Goal: Task Accomplishment & Management: Use online tool/utility

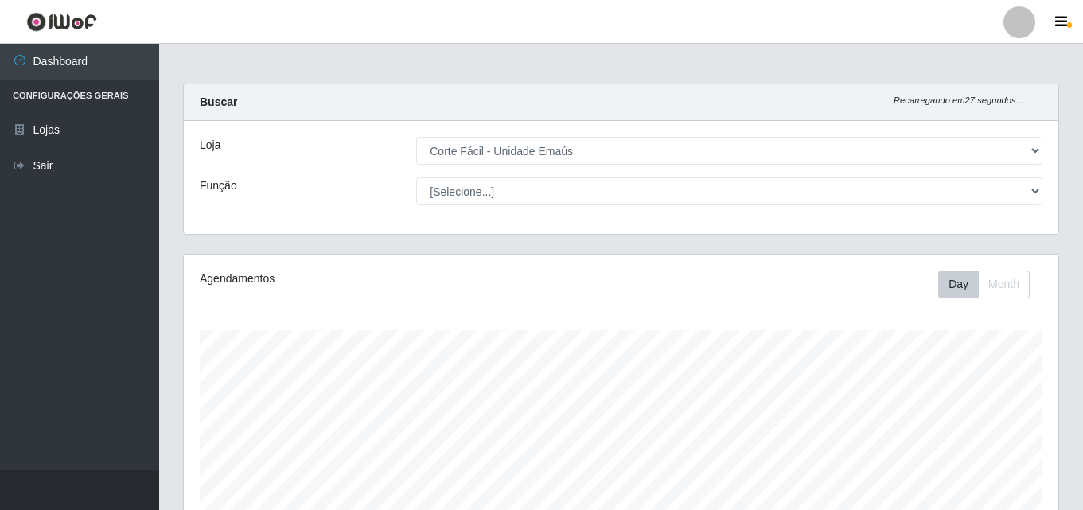
select select "201"
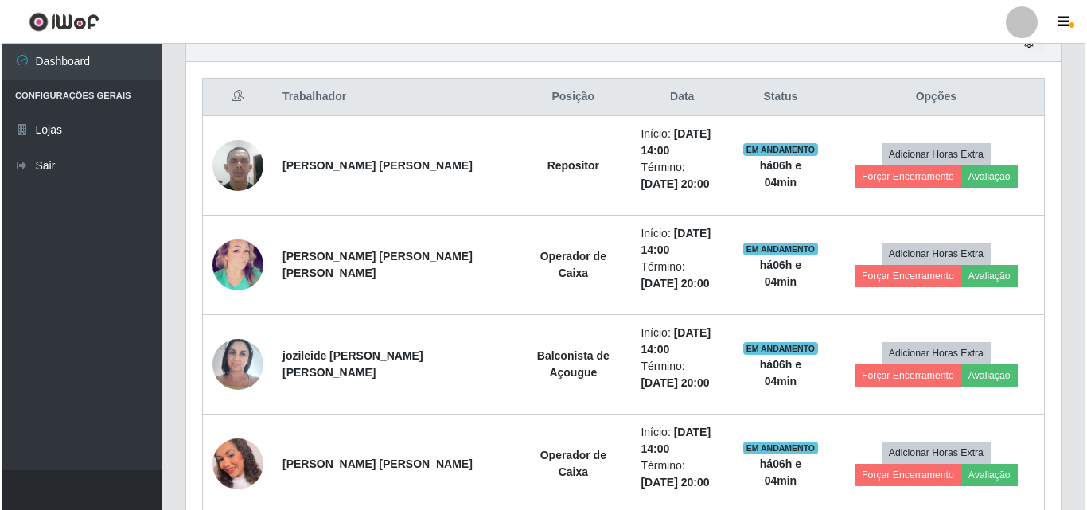
scroll to position [330, 874]
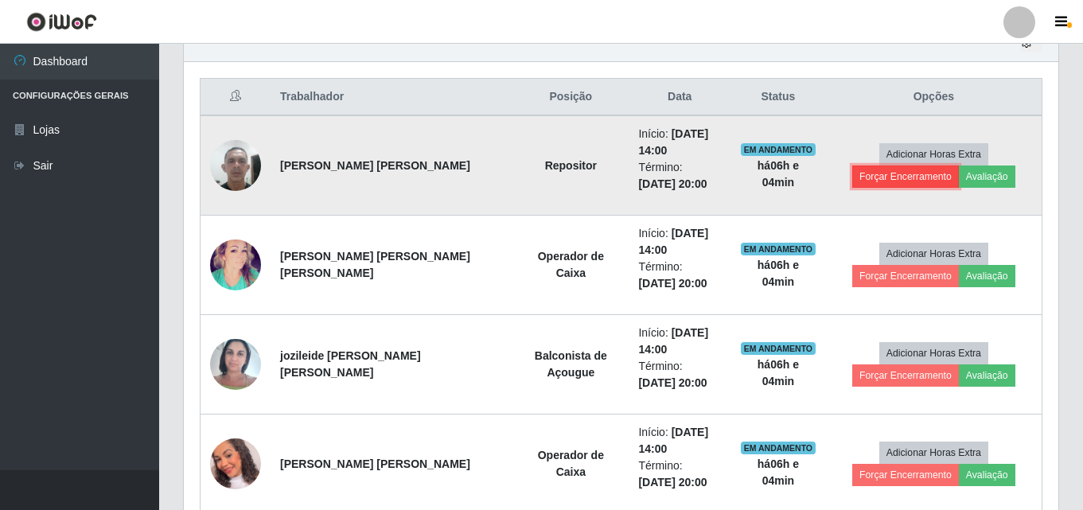
click at [958, 165] on button "Forçar Encerramento" at bounding box center [905, 176] width 107 height 22
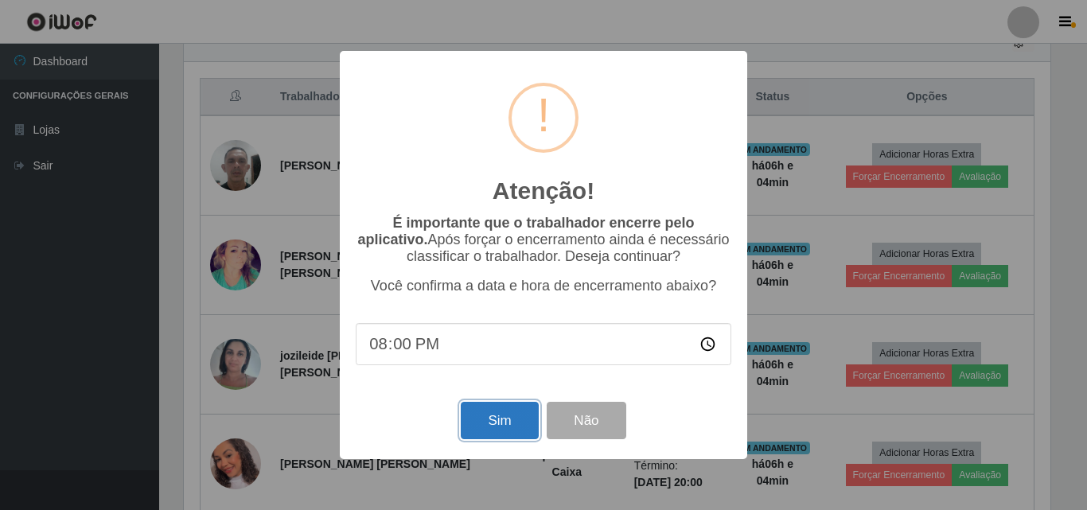
click at [483, 425] on button "Sim" at bounding box center [499, 420] width 77 height 37
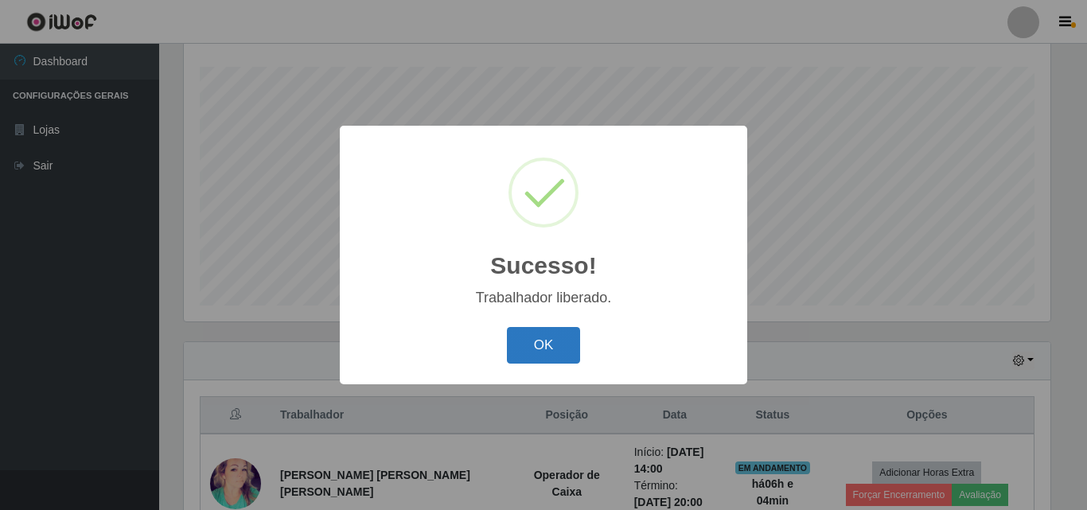
click at [531, 340] on button "OK" at bounding box center [544, 345] width 74 height 37
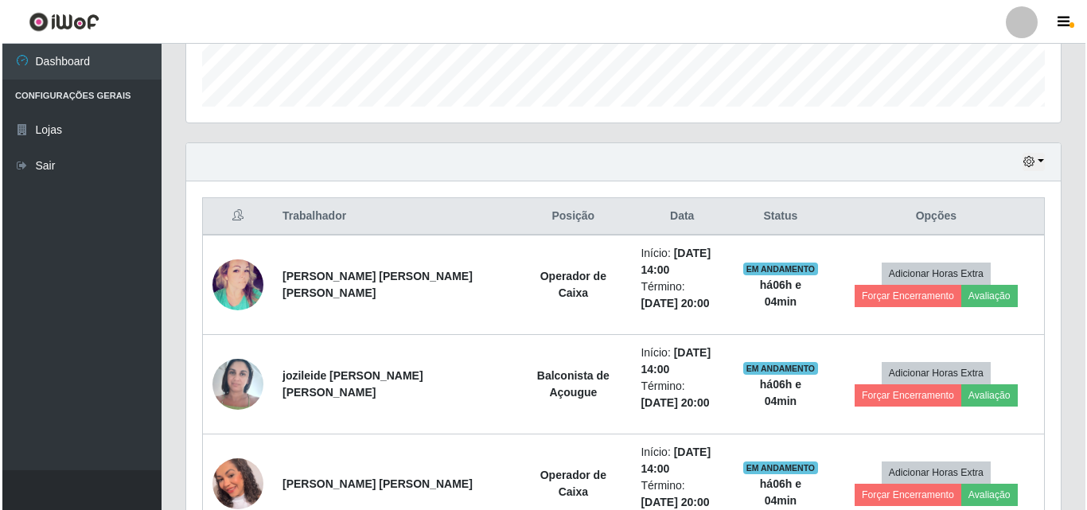
scroll to position [581, 0]
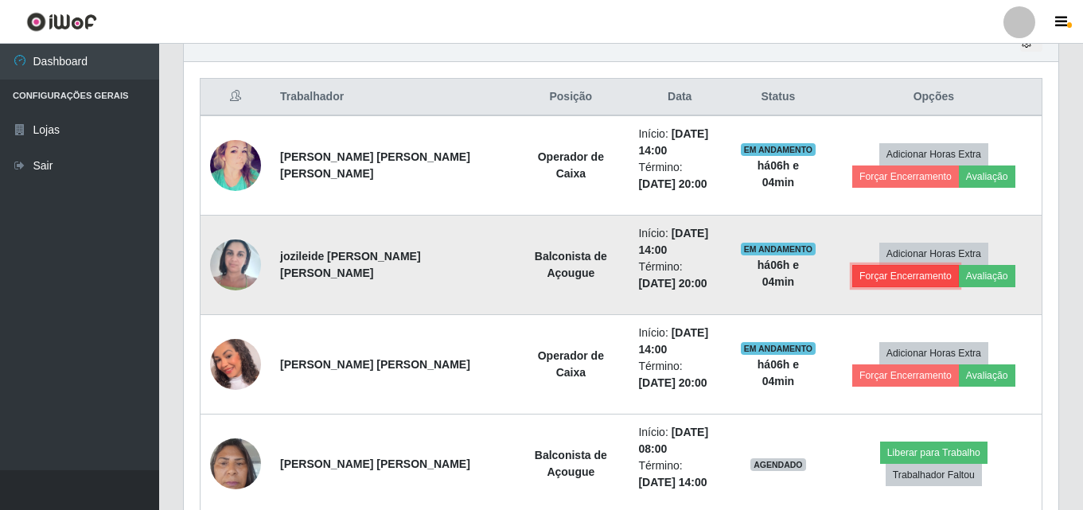
click at [958, 265] on button "Forçar Encerramento" at bounding box center [905, 276] width 107 height 22
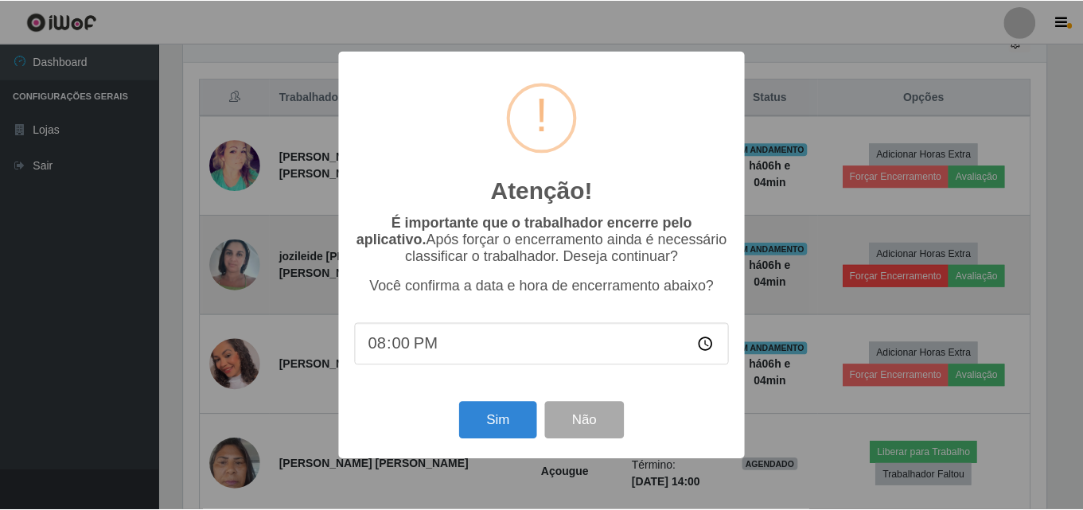
scroll to position [330, 866]
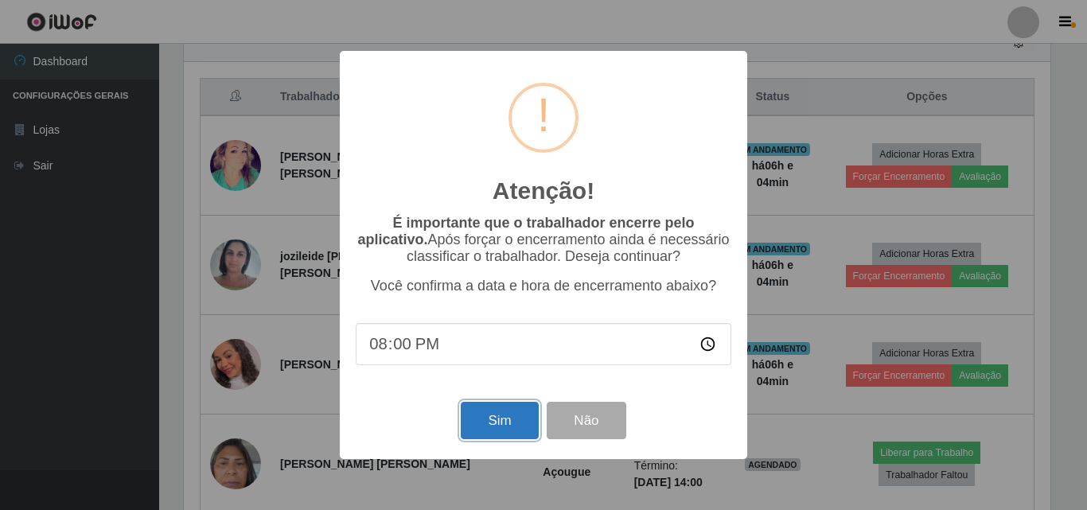
click at [496, 414] on button "Sim" at bounding box center [499, 420] width 77 height 37
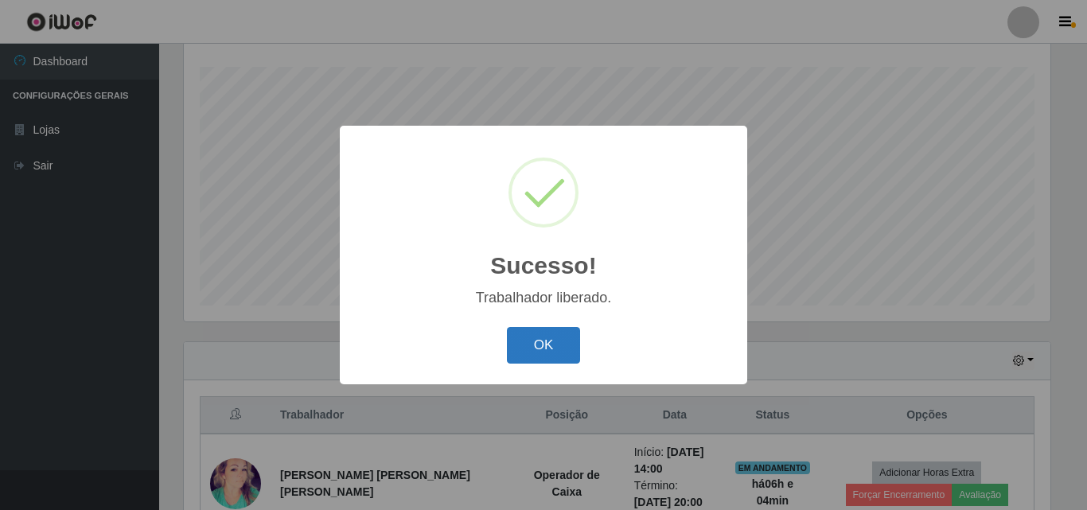
click at [535, 340] on button "OK" at bounding box center [544, 345] width 74 height 37
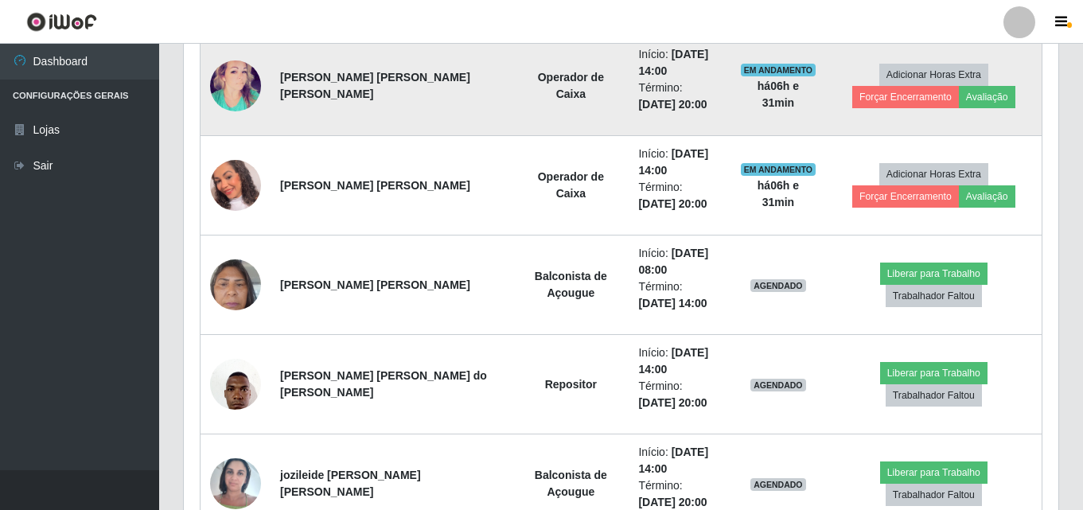
scroll to position [422, 0]
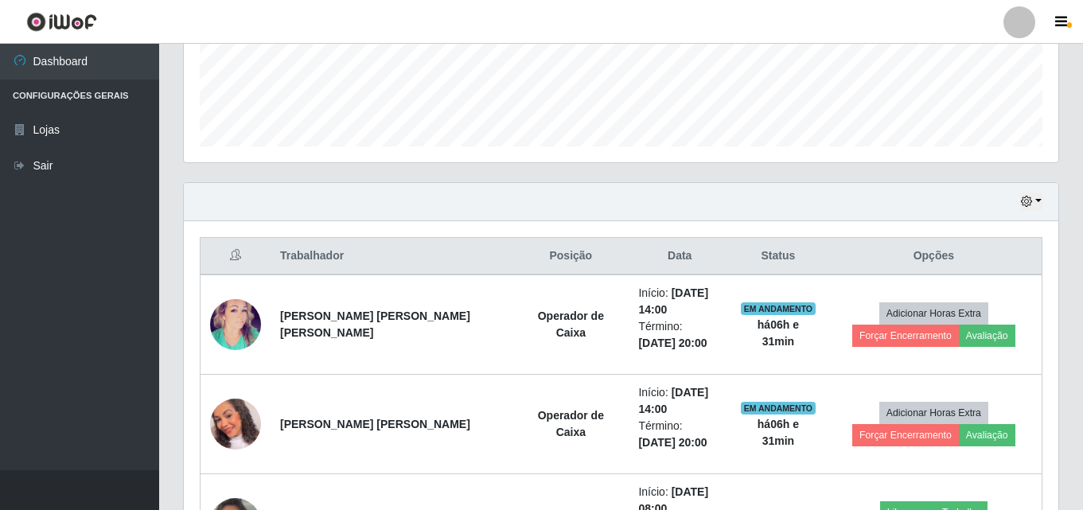
click at [1019, 204] on div "Hoje 1 dia 3 dias 1 Semana Não encerrados" at bounding box center [621, 202] width 874 height 38
click at [1034, 197] on button "button" at bounding box center [1031, 201] width 22 height 18
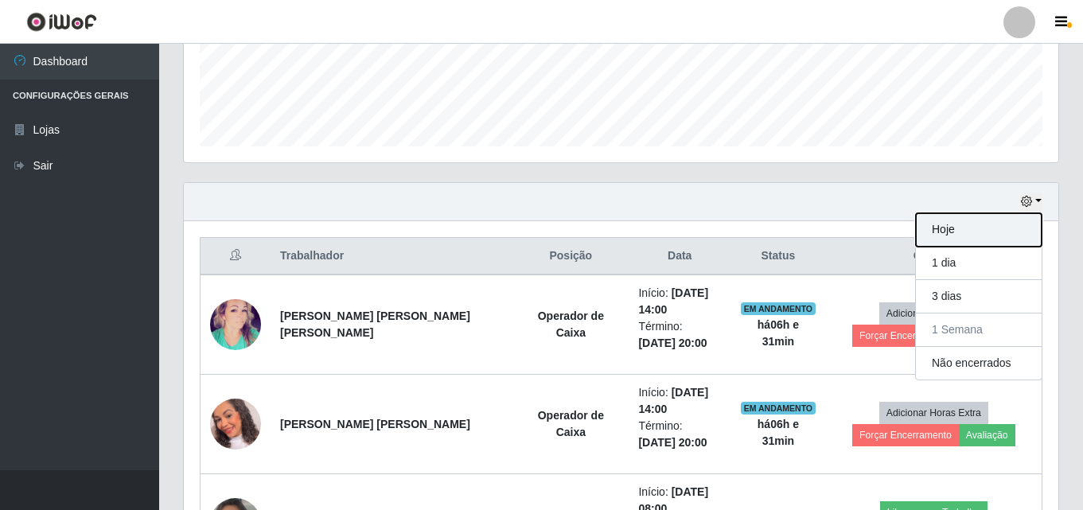
click at [976, 226] on button "Hoje" at bounding box center [979, 229] width 126 height 33
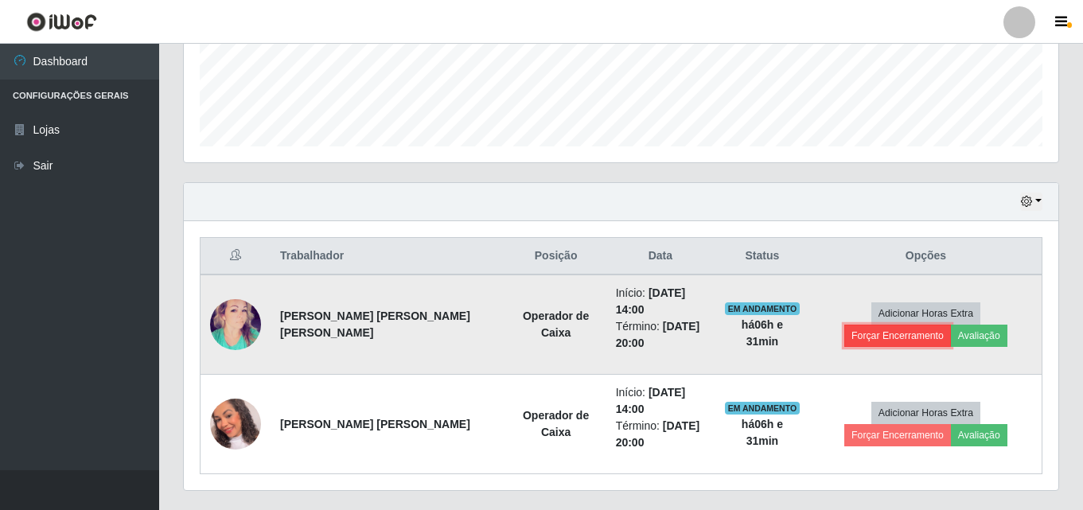
click at [951, 325] on button "Forçar Encerramento" at bounding box center [897, 336] width 107 height 22
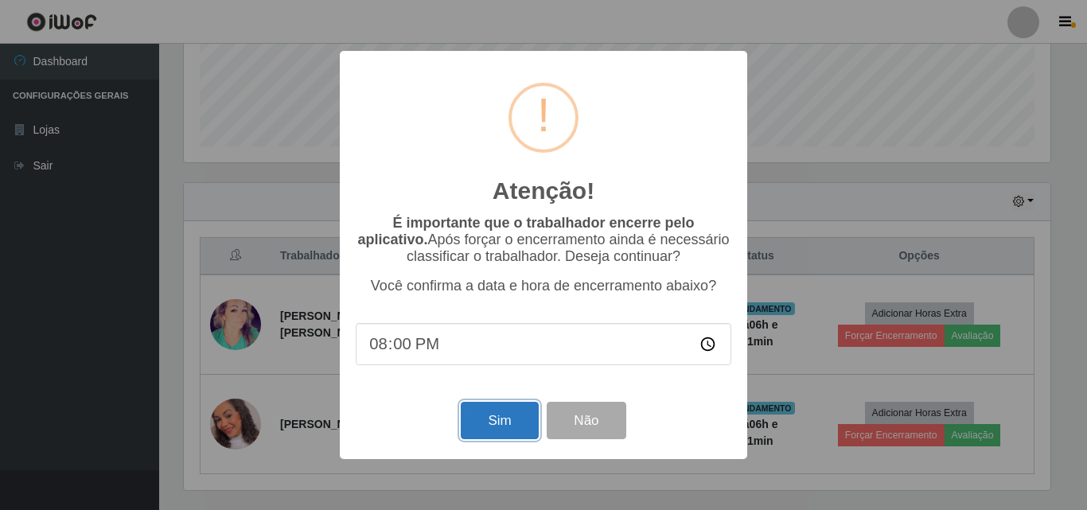
click at [521, 431] on button "Sim" at bounding box center [499, 420] width 77 height 37
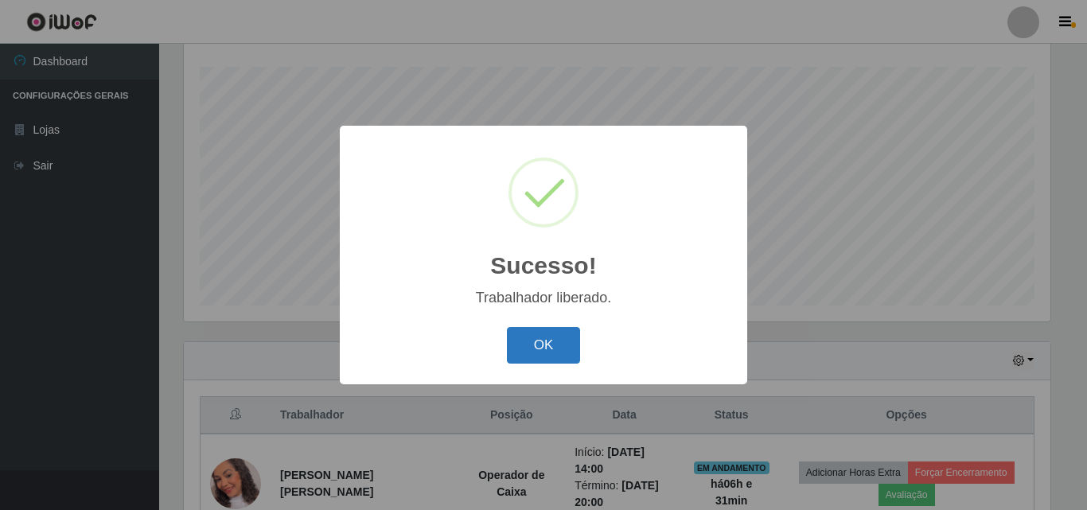
click at [543, 353] on button "OK" at bounding box center [544, 345] width 74 height 37
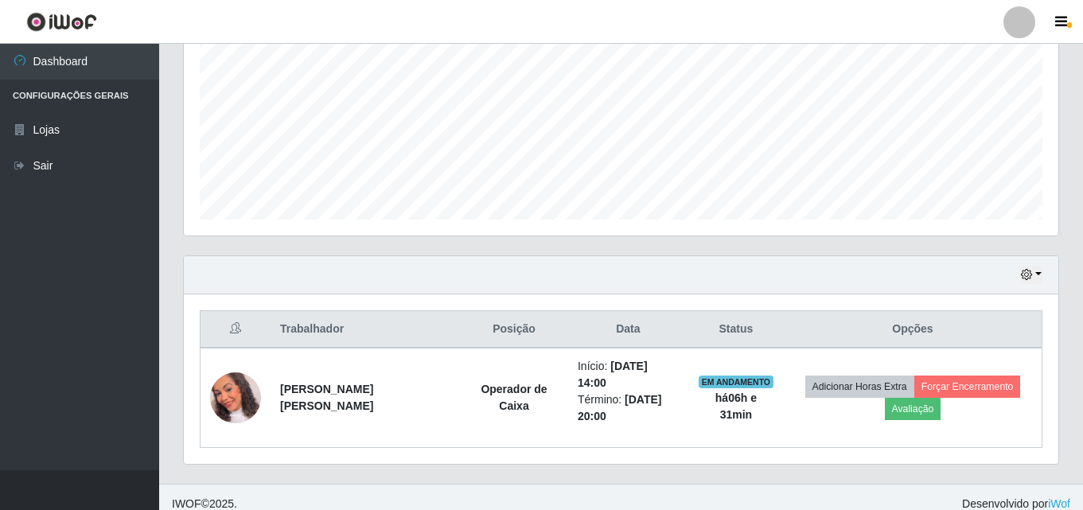
scroll to position [363, 0]
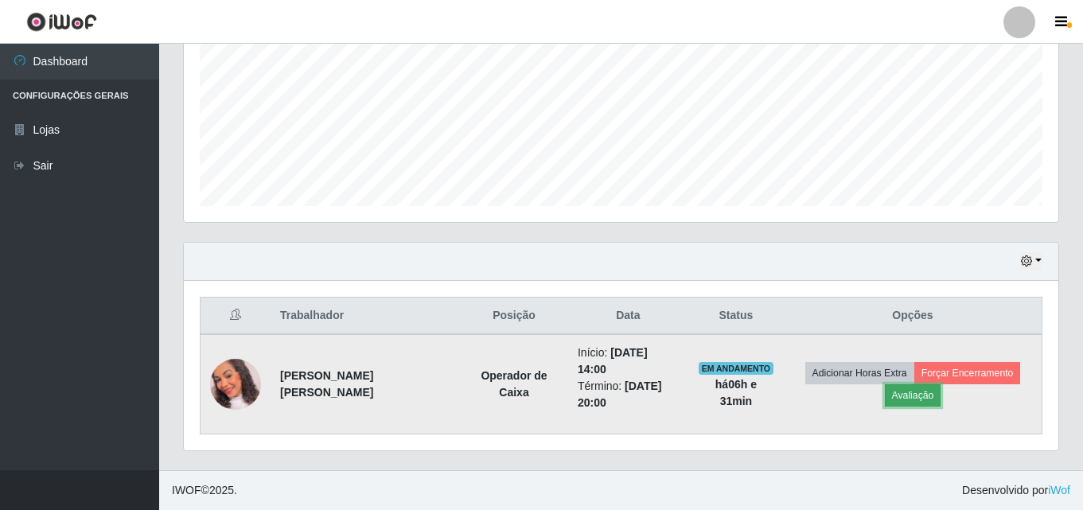
click at [931, 399] on button "Avaliação" at bounding box center [912, 395] width 56 height 22
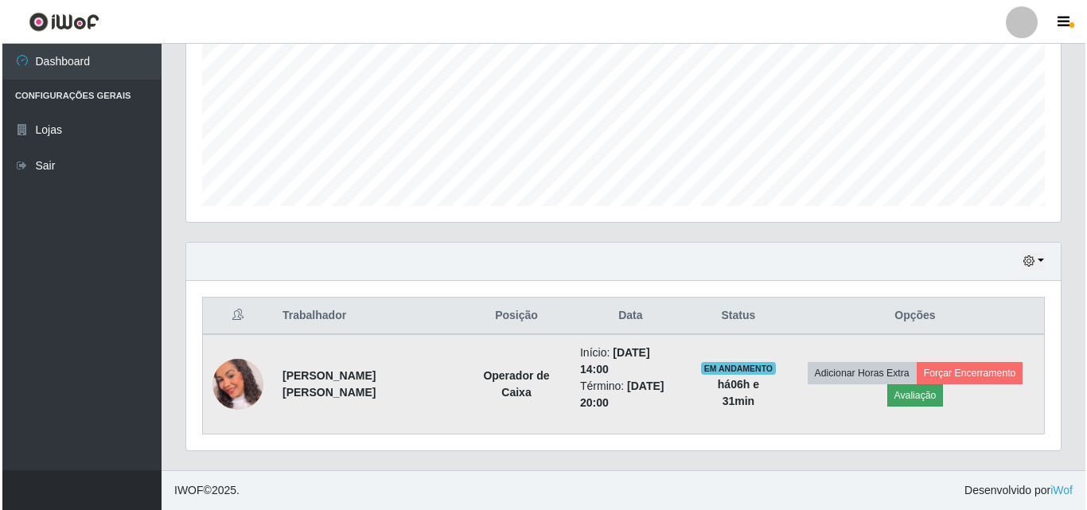
scroll to position [330, 866]
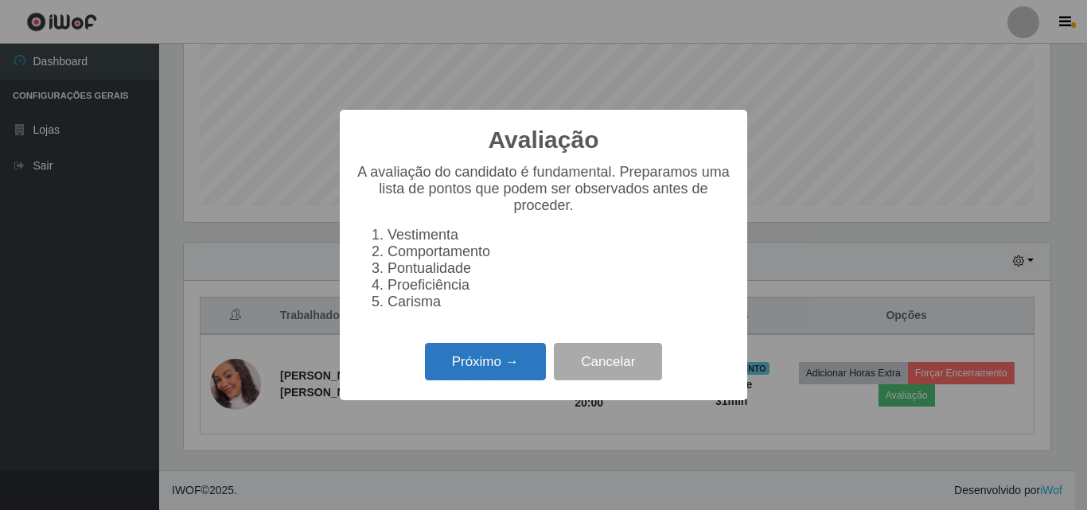
click at [482, 367] on button "Próximo →" at bounding box center [485, 361] width 121 height 37
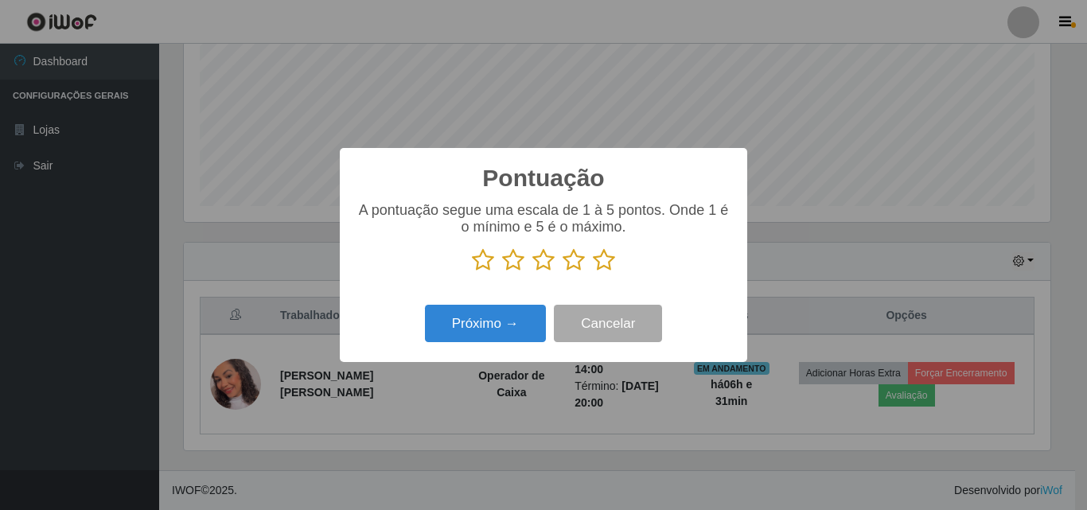
click at [605, 259] on icon at bounding box center [604, 260] width 22 height 24
click at [593, 272] on input "radio" at bounding box center [593, 272] width 0 height 0
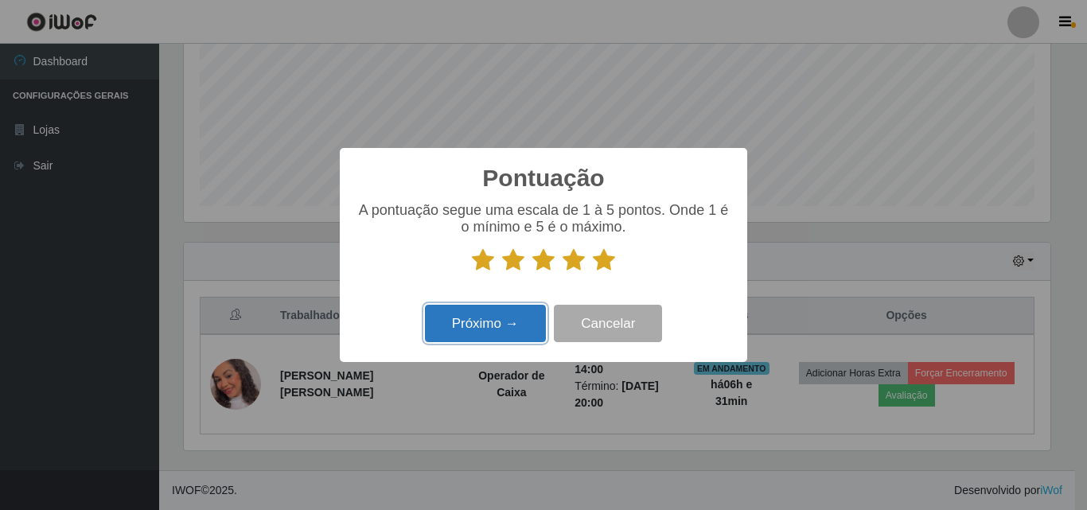
click at [498, 338] on button "Próximo →" at bounding box center [485, 323] width 121 height 37
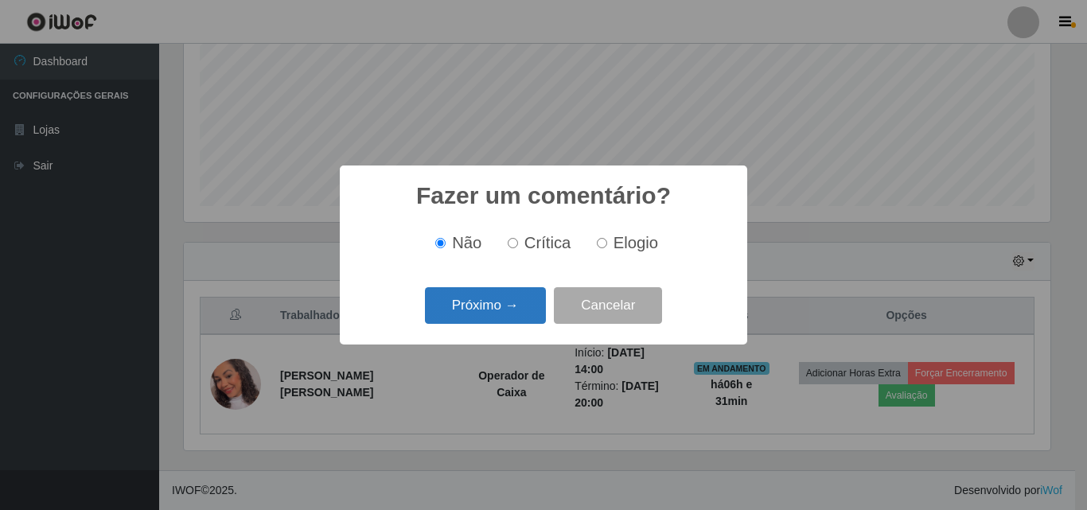
click at [504, 300] on button "Próximo →" at bounding box center [485, 305] width 121 height 37
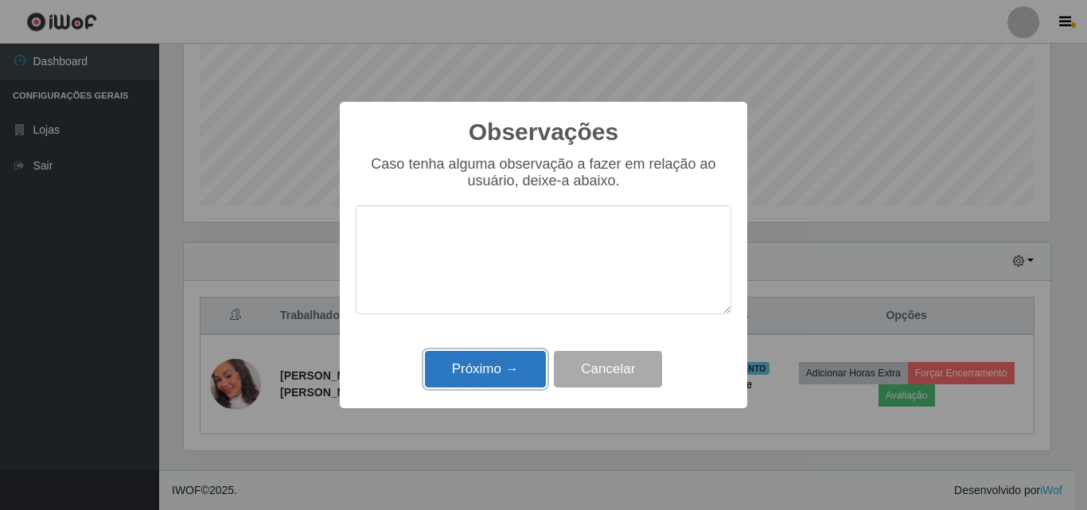
click at [521, 381] on button "Próximo →" at bounding box center [485, 369] width 121 height 37
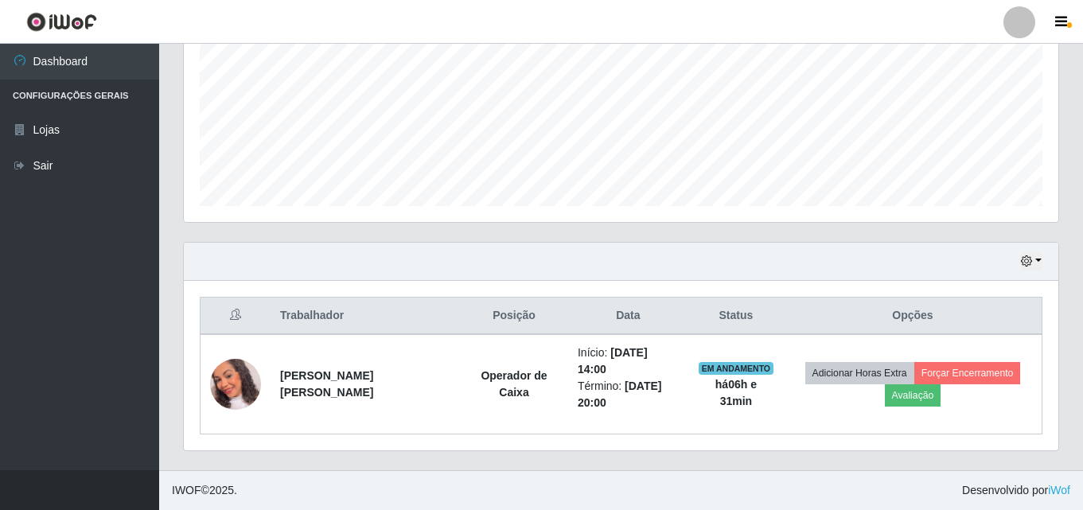
scroll to position [346, 0]
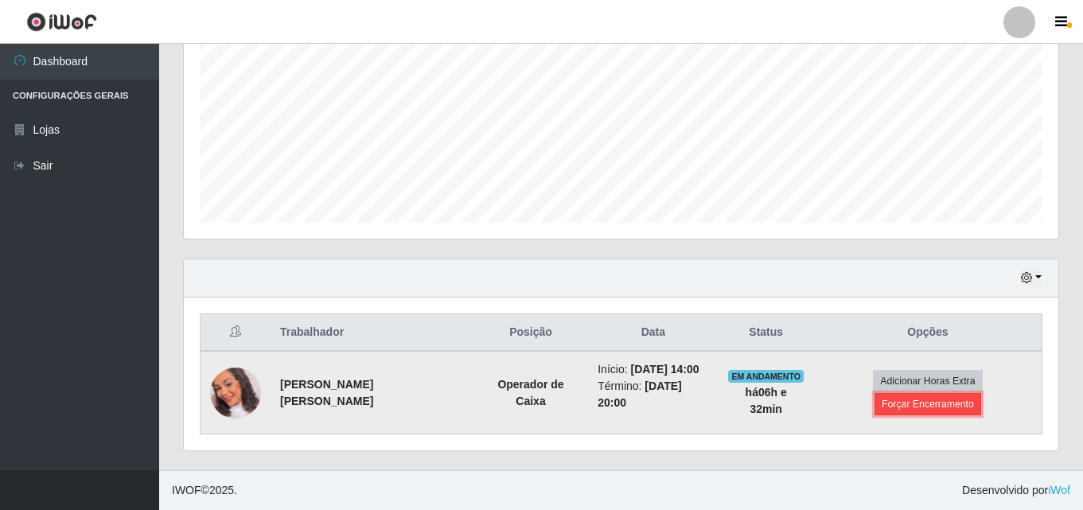
click at [944, 410] on button "Forçar Encerramento" at bounding box center [927, 404] width 107 height 22
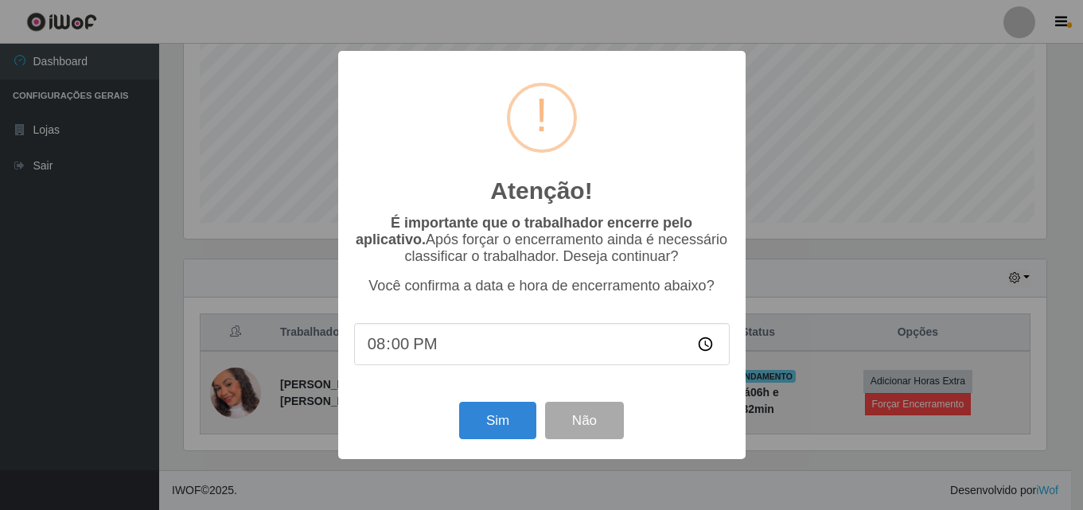
scroll to position [330, 866]
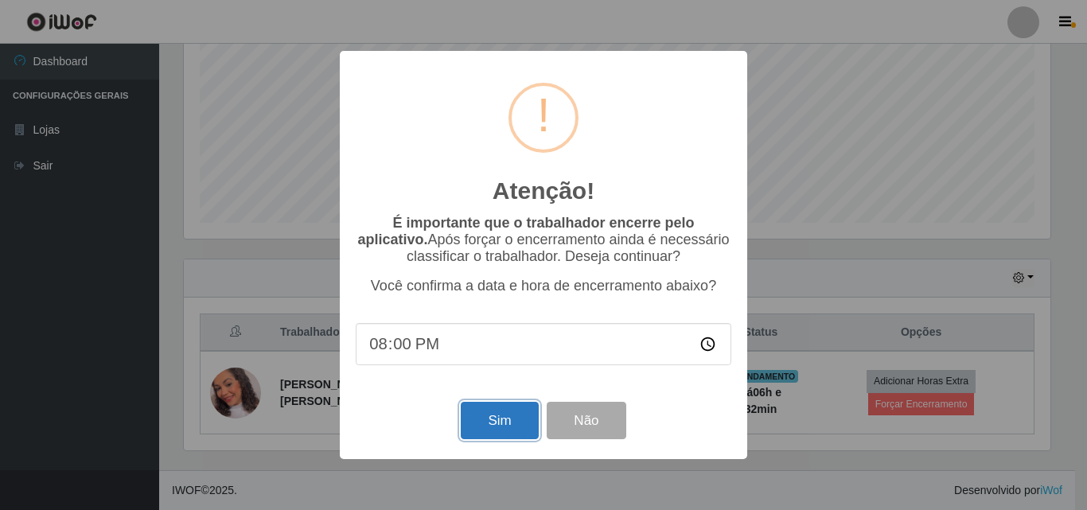
click at [506, 428] on button "Sim" at bounding box center [499, 420] width 77 height 37
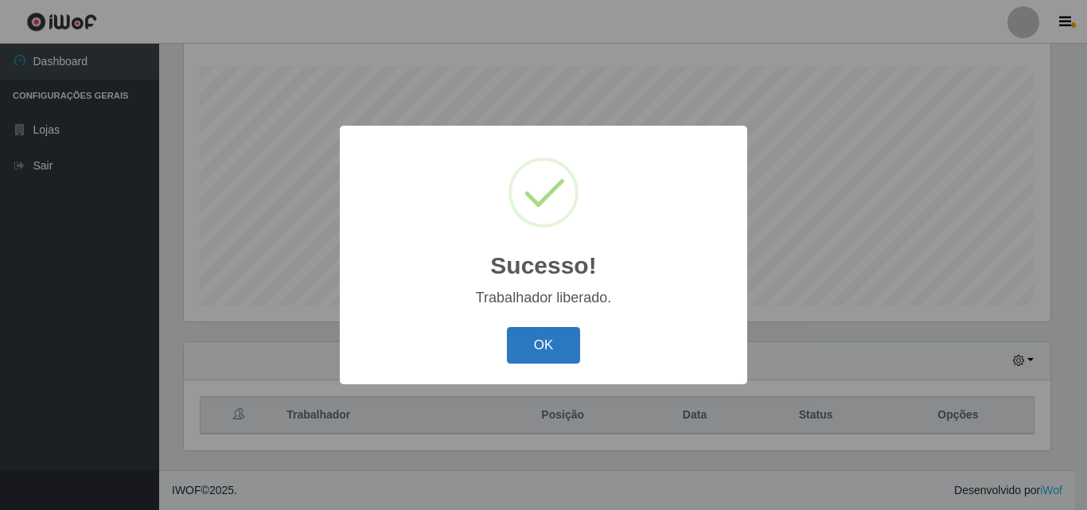
click at [525, 339] on button "OK" at bounding box center [544, 345] width 74 height 37
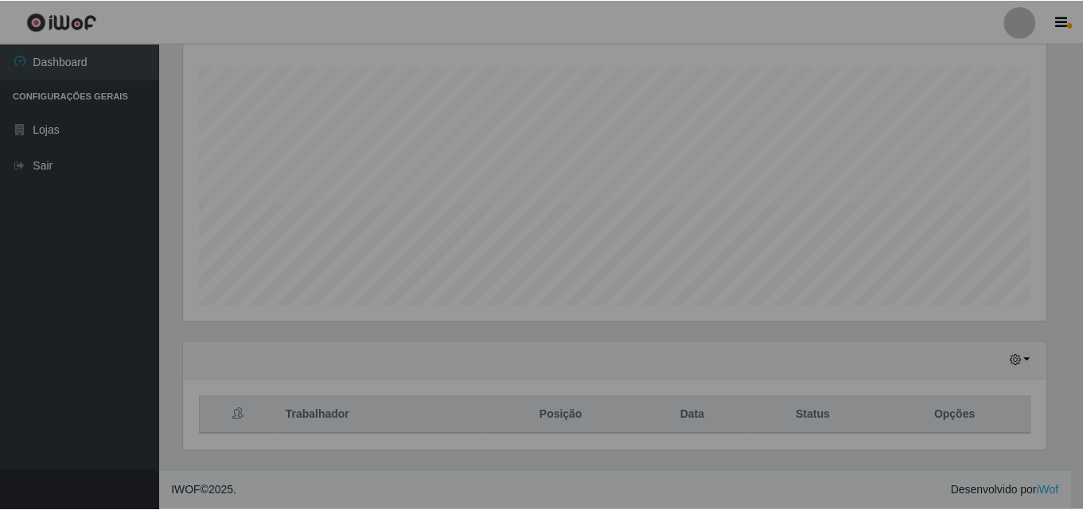
scroll to position [330, 874]
